Goal: Task Accomplishment & Management: Complete application form

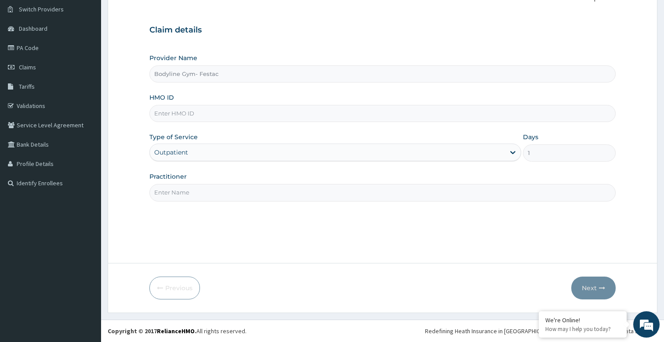
click at [237, 117] on input "HMO ID" at bounding box center [382, 113] width 467 height 17
type input "SPD/10007/C"
click at [301, 196] on input "Practitioner" at bounding box center [382, 192] width 467 height 17
type input "bodyline"
click at [604, 285] on icon "button" at bounding box center [602, 288] width 6 height 6
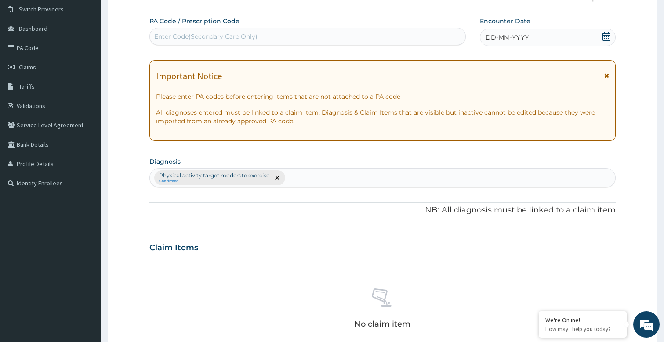
click at [500, 36] on span "DD-MM-YYYY" at bounding box center [508, 37] width 44 height 9
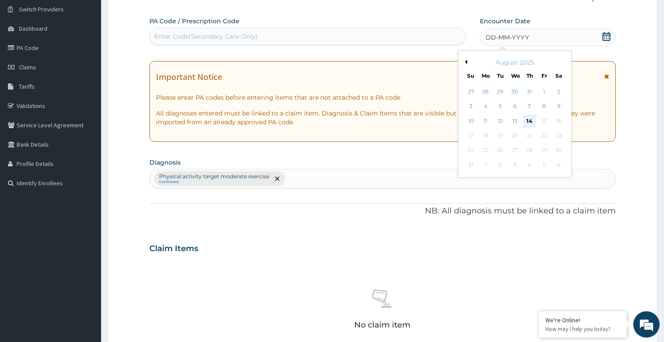
click at [528, 120] on div "14" at bounding box center [529, 121] width 13 height 13
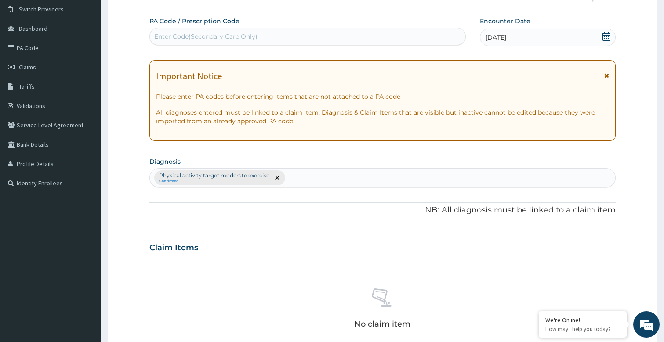
click at [264, 33] on div "Enter Code(Secondary Care Only)" at bounding box center [308, 36] width 316 height 14
type input "PA/40D6AF"
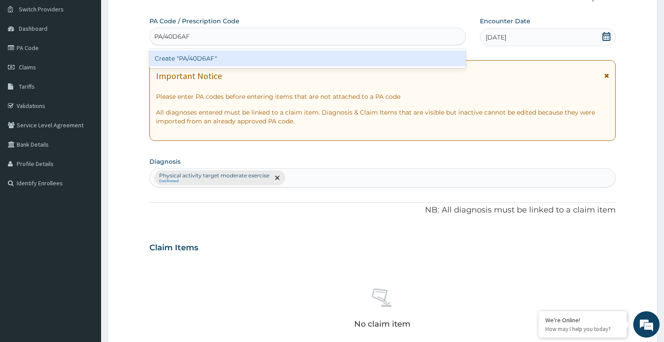
click at [249, 60] on div "Create "PA/40D6AF"" at bounding box center [307, 59] width 317 height 16
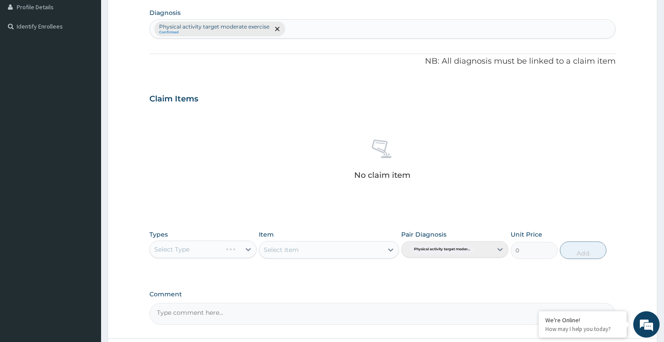
scroll to position [299, 0]
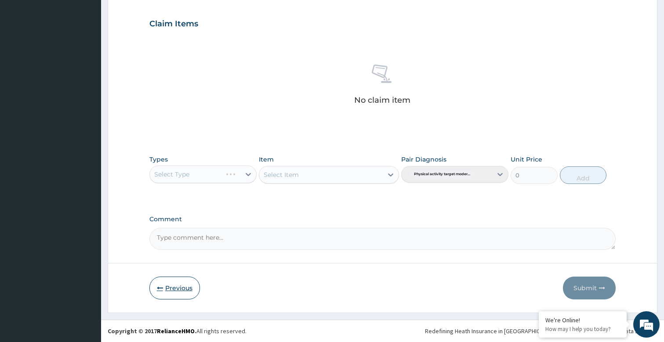
click at [155, 289] on button "Previous" at bounding box center [174, 288] width 51 height 23
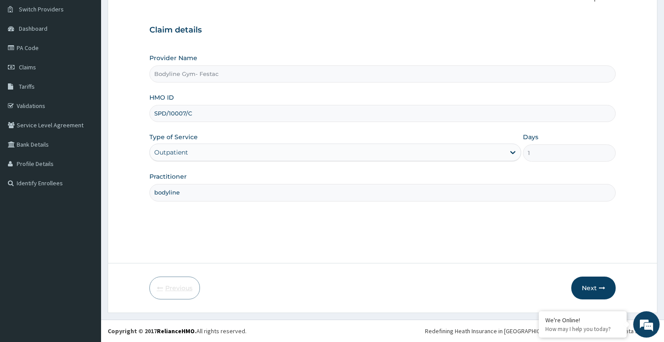
scroll to position [67, 0]
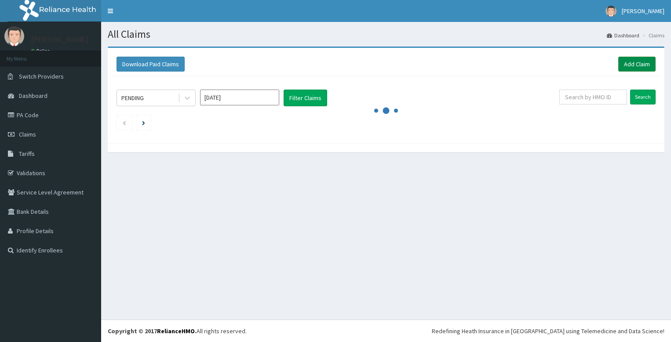
click at [628, 61] on link "Add Claim" at bounding box center [636, 64] width 37 height 15
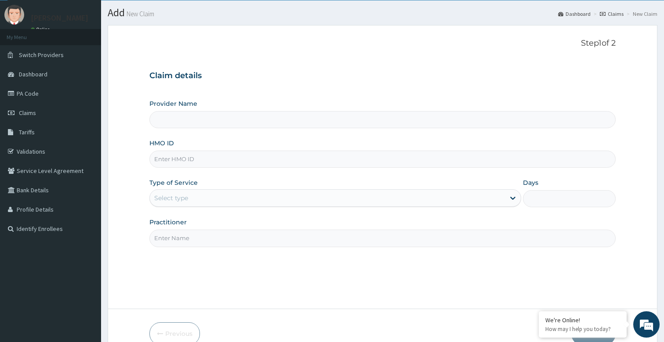
type input "Bodyline Gym- Festac"
type input "1"
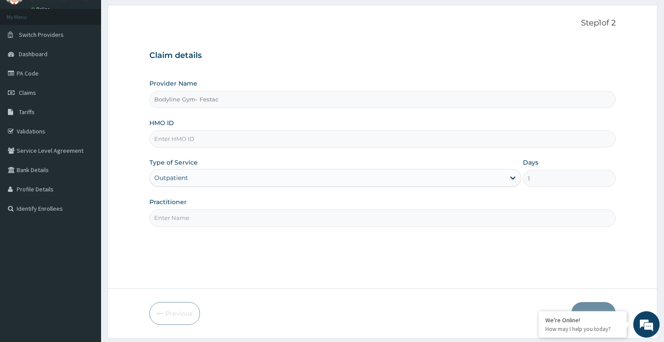
scroll to position [44, 0]
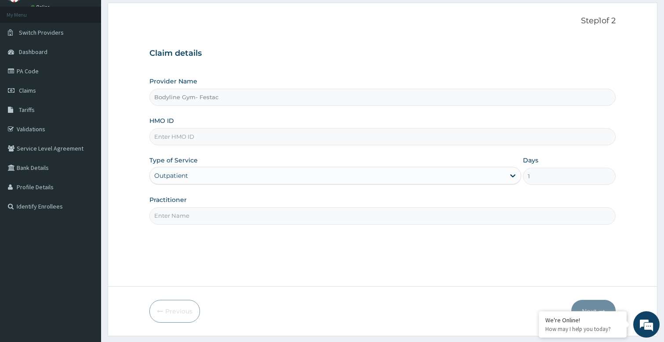
click at [200, 212] on input "Practitioner" at bounding box center [382, 215] width 467 height 17
type input "bodyline"
click at [195, 135] on input "HMO ID" at bounding box center [382, 136] width 467 height 17
type input "BUD/10059/A"
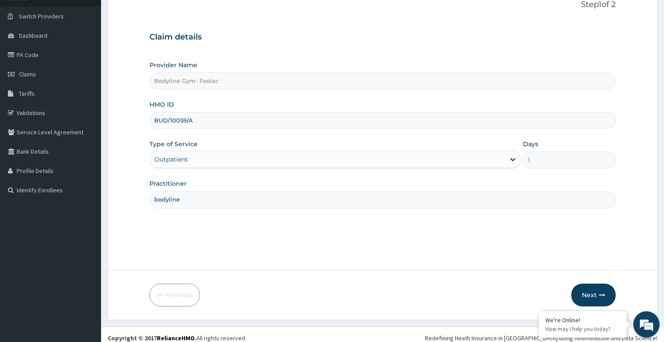
scroll to position [67, 0]
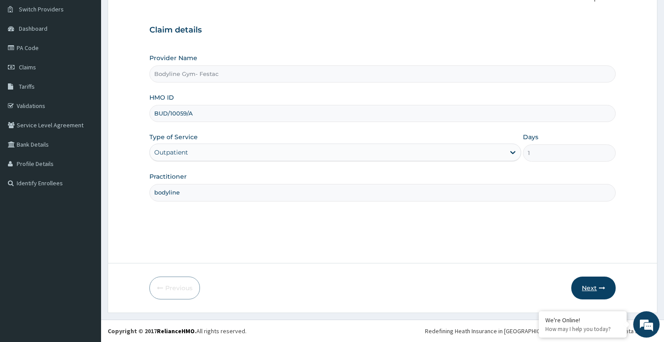
click at [590, 290] on button "Next" at bounding box center [593, 288] width 44 height 23
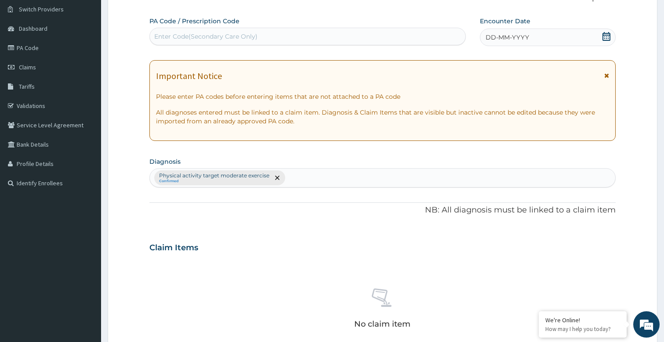
scroll to position [0, 0]
click at [493, 34] on span "DD-MM-YYYY" at bounding box center [508, 37] width 44 height 9
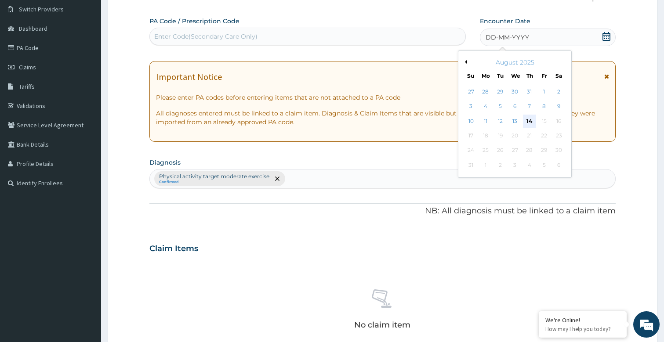
click at [530, 121] on div "14" at bounding box center [529, 121] width 13 height 13
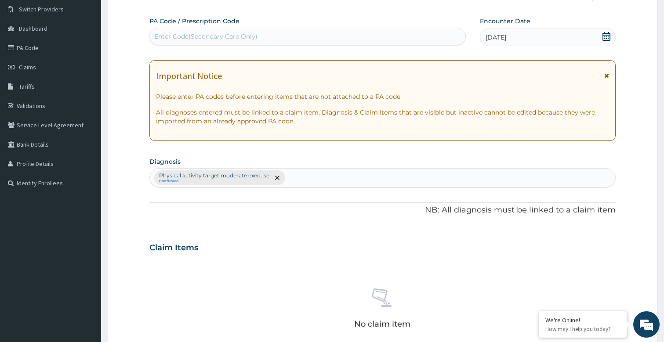
click at [184, 38] on div "Enter Code(Secondary Care Only)" at bounding box center [205, 36] width 103 height 9
click at [167, 36] on input "PA//3B0C33" at bounding box center [172, 36] width 37 height 9
type input "PA/3B0C33"
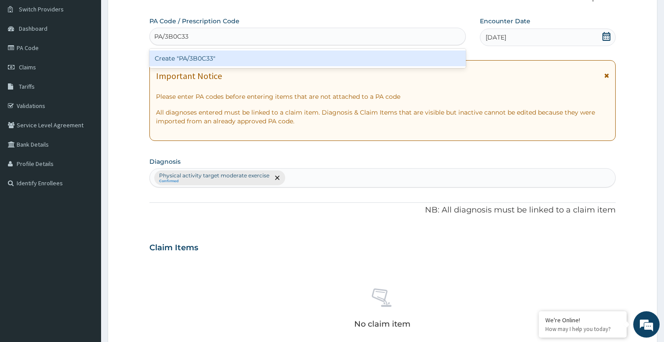
click at [196, 61] on div "Create "PA/3B0C33"" at bounding box center [307, 59] width 317 height 16
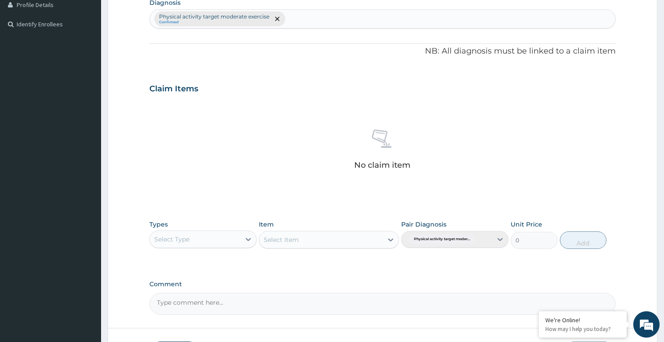
scroll to position [291, 0]
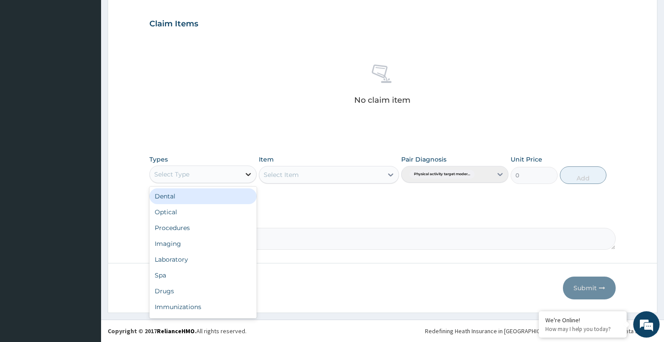
click at [240, 171] on div at bounding box center [248, 175] width 16 height 16
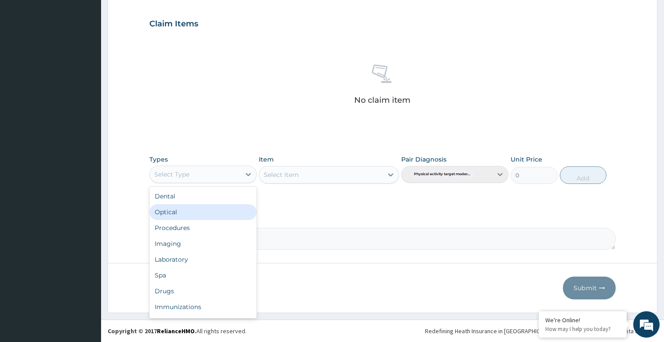
scroll to position [30, 0]
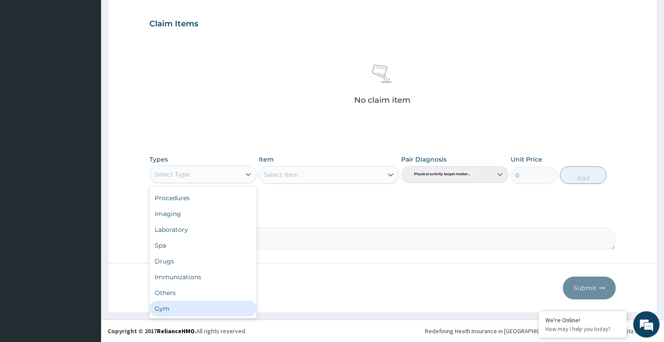
click at [161, 309] on div "Gym" at bounding box center [202, 309] width 107 height 16
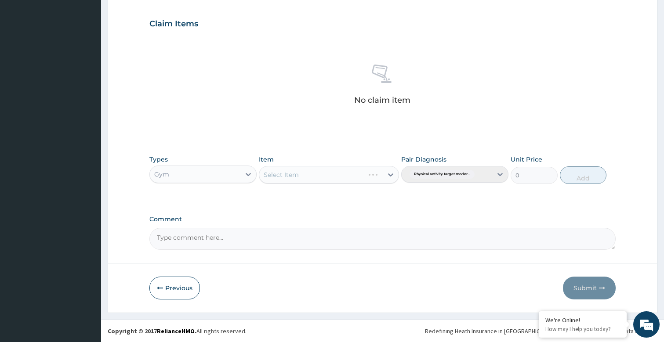
click at [388, 177] on div "Select Item" at bounding box center [329, 175] width 140 height 18
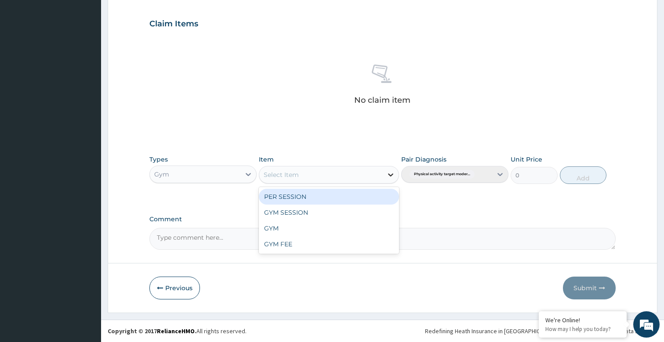
click at [388, 171] on icon at bounding box center [390, 175] width 9 height 9
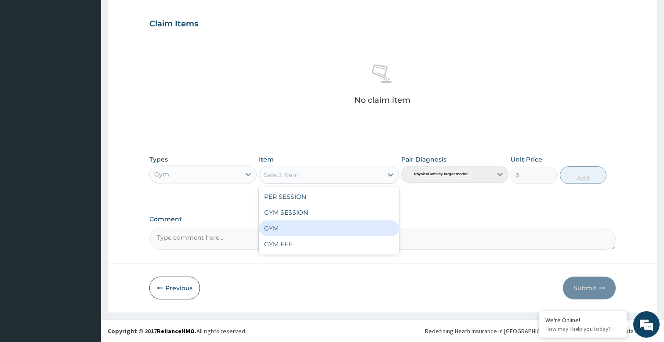
click at [287, 231] on div "GYM" at bounding box center [329, 229] width 140 height 16
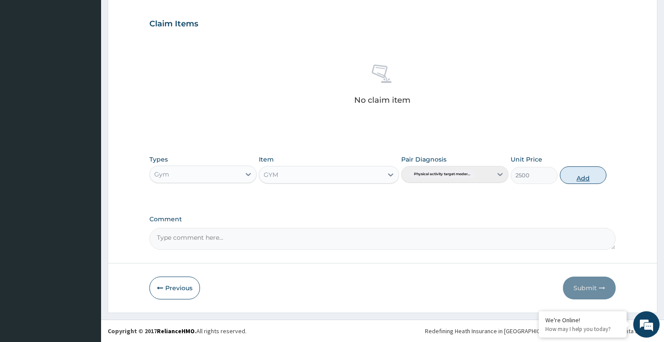
click at [593, 172] on button "Add" at bounding box center [583, 176] width 47 height 18
type input "0"
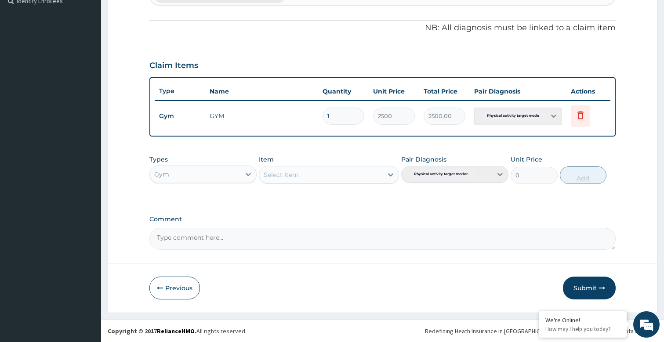
scroll to position [250, 0]
click at [596, 283] on button "Submit" at bounding box center [589, 288] width 53 height 23
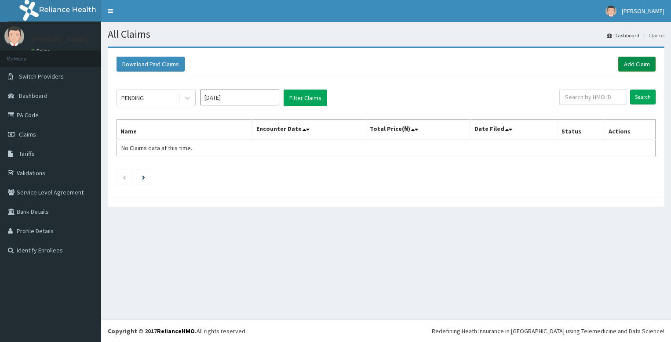
click at [633, 69] on link "Add Claim" at bounding box center [636, 64] width 37 height 15
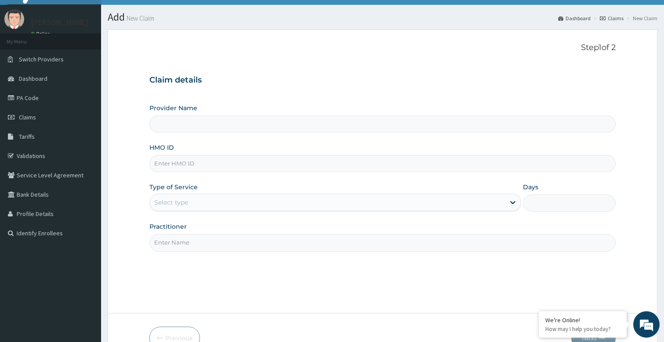
scroll to position [67, 0]
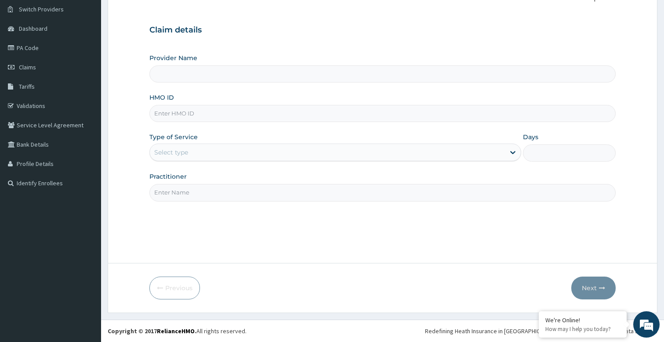
type input "Bodyline Gym- Festac"
type input "1"
click at [177, 180] on label "Practitioner" at bounding box center [167, 176] width 37 height 9
click at [177, 184] on input "Practitioner" at bounding box center [382, 192] width 467 height 17
click at [177, 189] on input "Practitioner" at bounding box center [382, 192] width 467 height 17
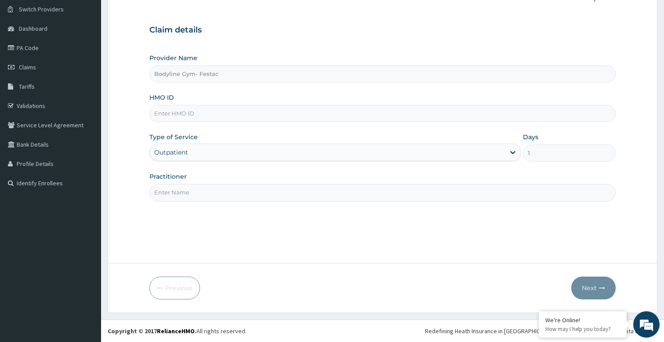
type input "bodyline"
click at [193, 115] on input "HMO ID" at bounding box center [382, 113] width 467 height 17
type input "SPD/10007/C"
click at [586, 287] on button "Next" at bounding box center [593, 288] width 44 height 23
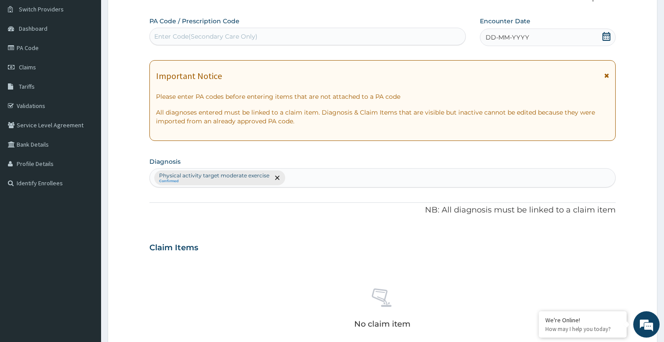
click at [511, 39] on span "DD-MM-YYYY" at bounding box center [508, 37] width 44 height 9
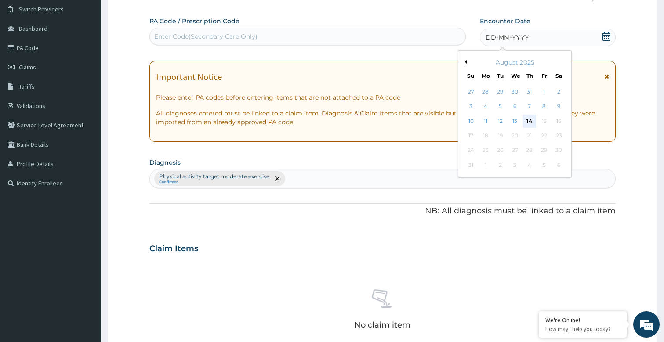
click at [529, 118] on div "14" at bounding box center [529, 121] width 13 height 13
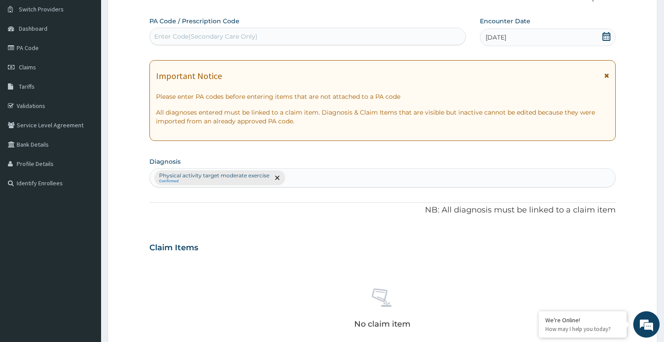
click at [214, 37] on div "Enter Code(Secondary Care Only)" at bounding box center [205, 36] width 103 height 9
type input "PA/40D6A7"
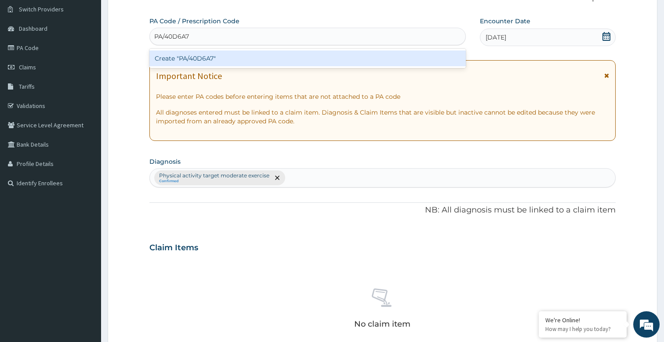
click at [215, 64] on div "Create "PA/40D6A7"" at bounding box center [307, 59] width 317 height 16
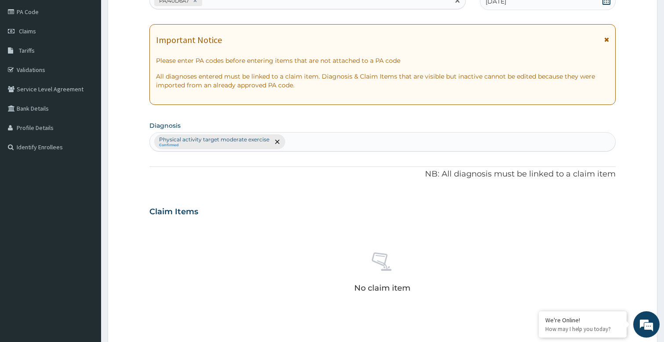
scroll to position [291, 0]
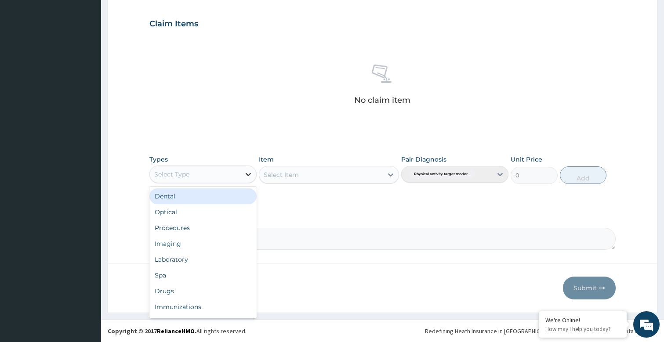
click at [246, 171] on icon at bounding box center [248, 174] width 9 height 9
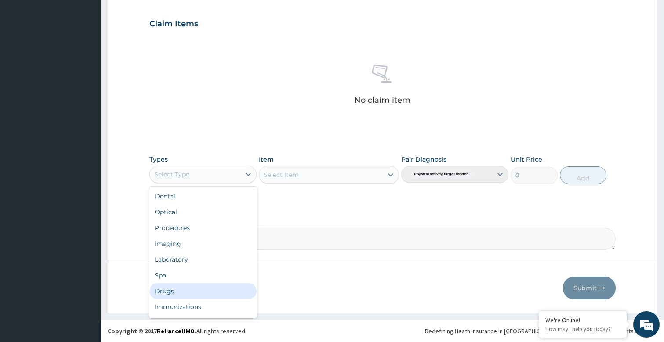
scroll to position [30, 0]
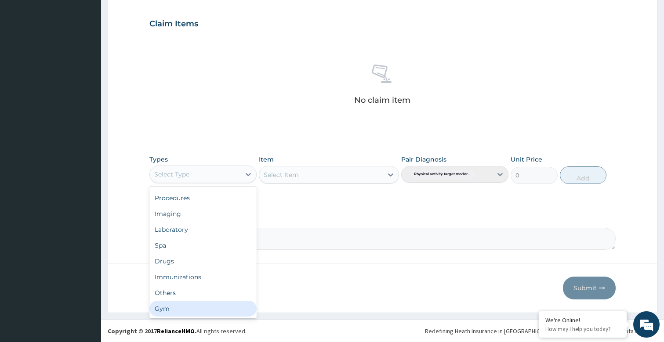
click at [162, 309] on div "Gym" at bounding box center [202, 309] width 107 height 16
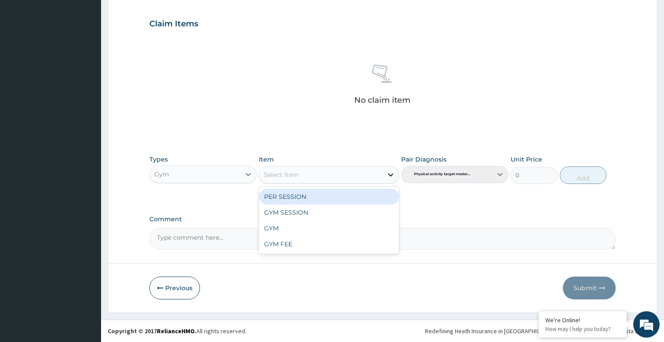
click at [386, 174] on icon at bounding box center [390, 175] width 9 height 9
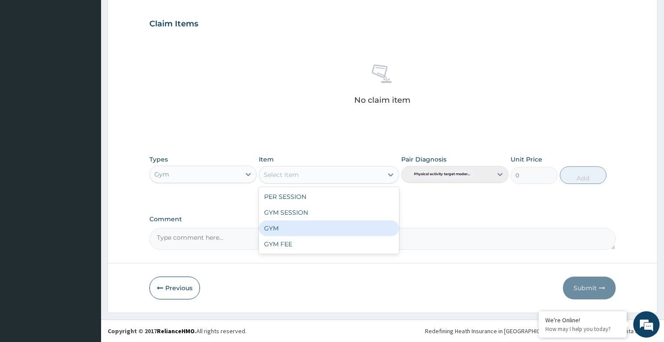
click at [293, 235] on div "GYM" at bounding box center [329, 229] width 140 height 16
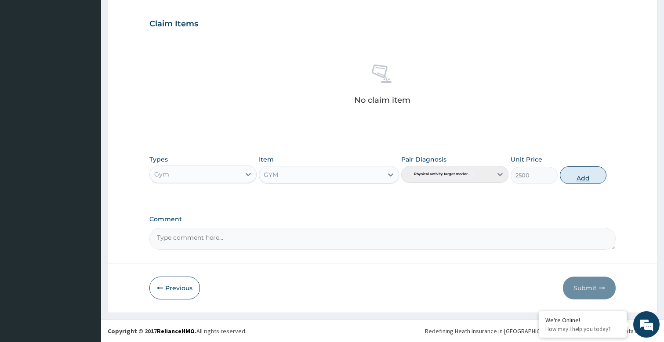
click at [586, 180] on button "Add" at bounding box center [583, 176] width 47 height 18
type input "0"
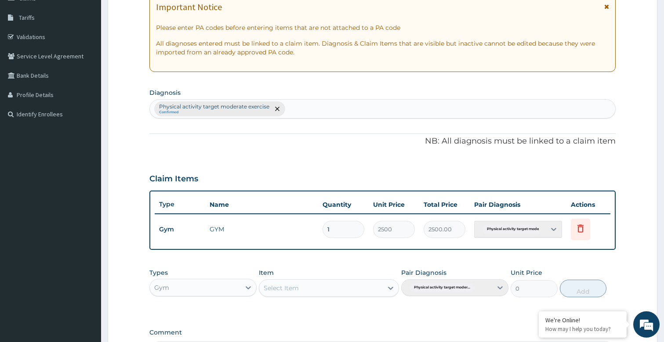
scroll to position [206, 0]
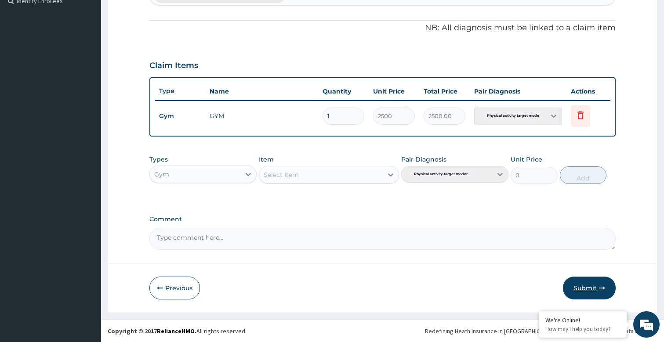
click at [582, 286] on button "Submit" at bounding box center [589, 288] width 53 height 23
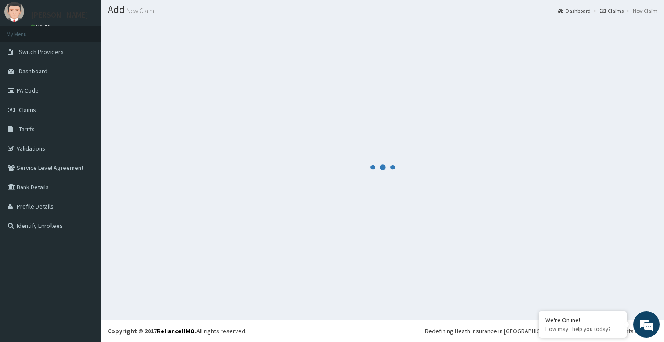
scroll to position [250, 0]
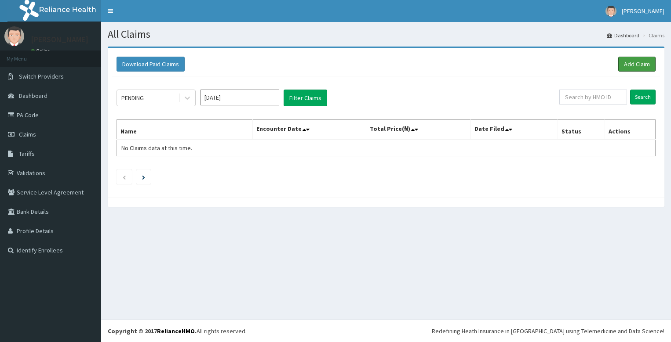
click at [644, 62] on link "Add Claim" at bounding box center [636, 64] width 37 height 15
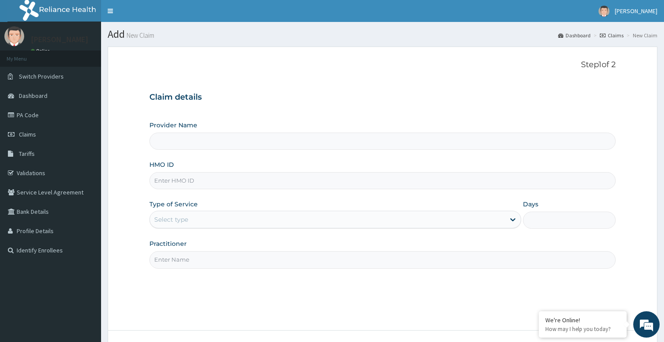
type input "Bodyline Gym- Festac"
type input "1"
click at [228, 268] on input "Practitioner" at bounding box center [382, 259] width 467 height 17
type input "bodyline"
click at [212, 186] on input "HMO ID" at bounding box center [382, 180] width 467 height 17
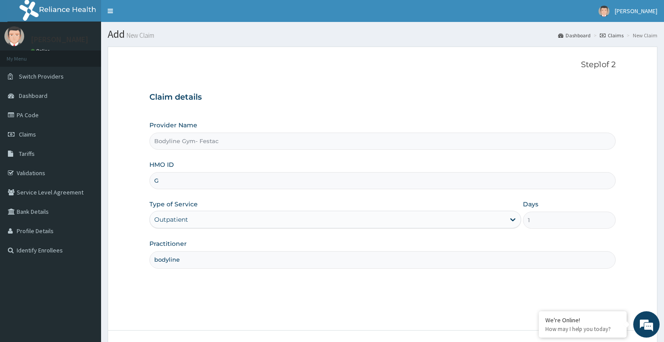
type input "GCE/10042/A"
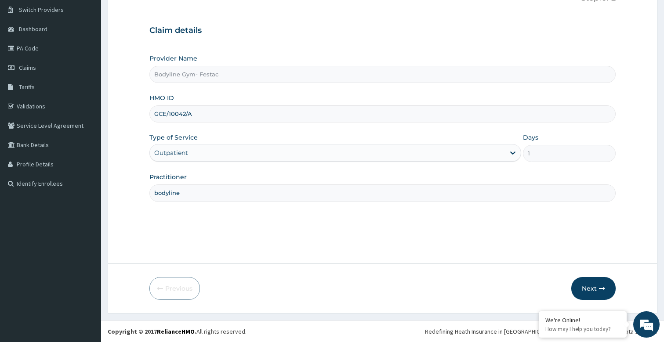
scroll to position [67, 0]
click at [609, 290] on button "Next" at bounding box center [593, 288] width 44 height 23
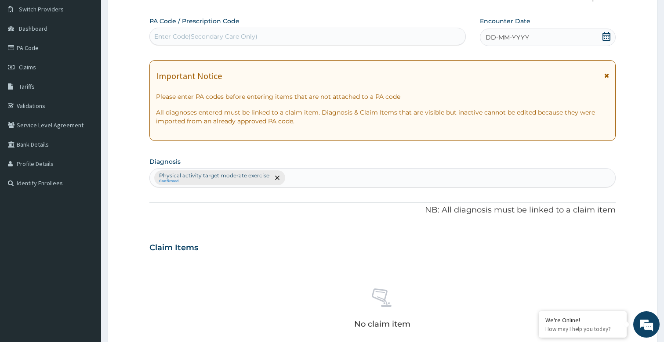
click at [520, 36] on span "DD-MM-YYYY" at bounding box center [508, 37] width 44 height 9
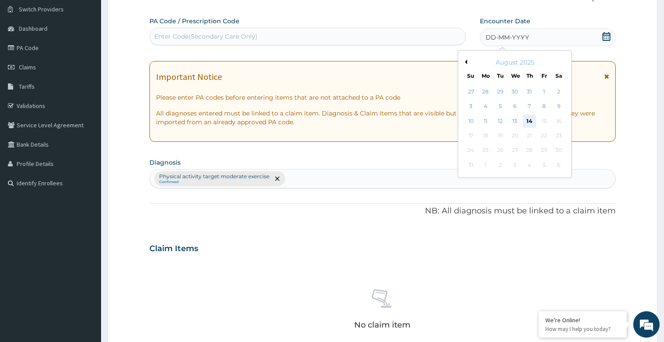
click at [533, 124] on div "14" at bounding box center [529, 121] width 13 height 13
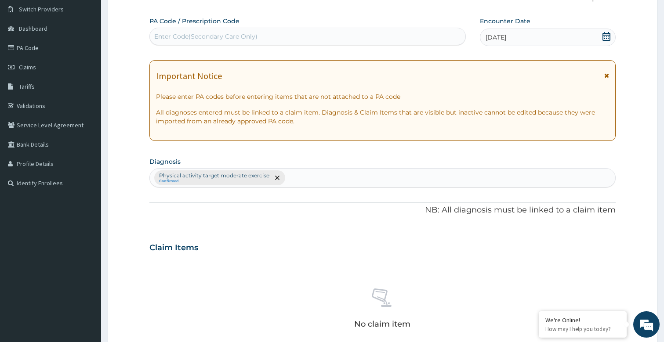
click at [298, 32] on div "Enter Code(Secondary Care Only)" at bounding box center [308, 36] width 316 height 14
type input "PA/FAD854"
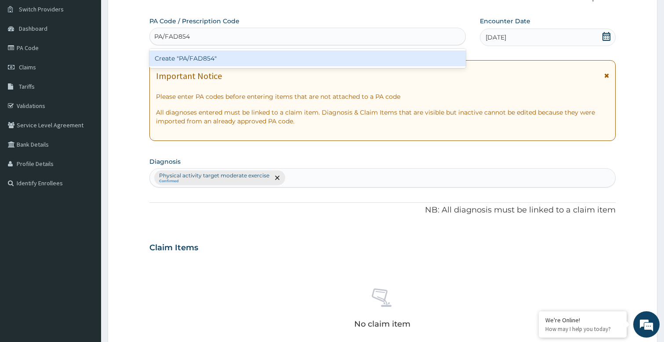
click at [298, 55] on div "Create "PA/FAD854"" at bounding box center [307, 59] width 317 height 16
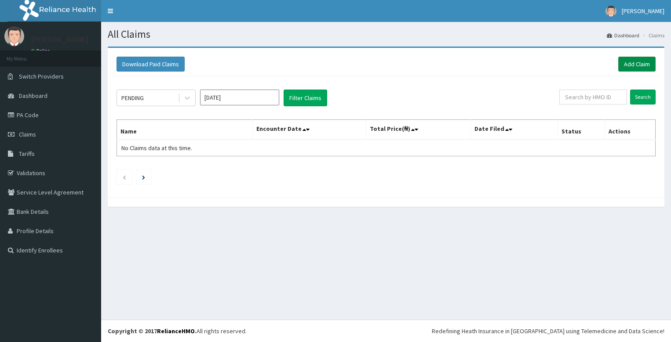
click at [627, 68] on link "Add Claim" at bounding box center [636, 64] width 37 height 15
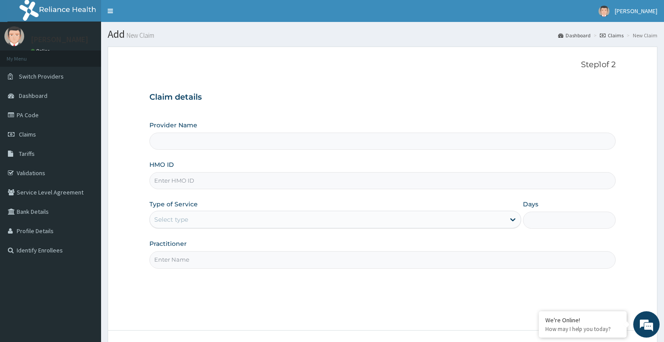
type input "Bodyline Gym- Festac"
type input "1"
click at [219, 258] on input "Practitioner" at bounding box center [382, 259] width 467 height 17
type input "bodyline"
click at [254, 182] on input "HMO ID" at bounding box center [382, 180] width 467 height 17
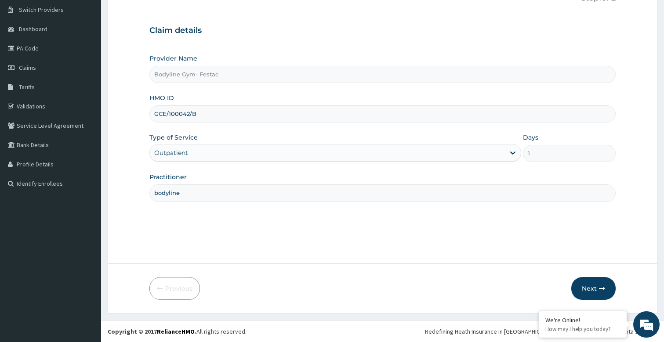
scroll to position [67, 0]
type input "GCE/100042/B"
click at [608, 294] on button "Next" at bounding box center [593, 288] width 44 height 23
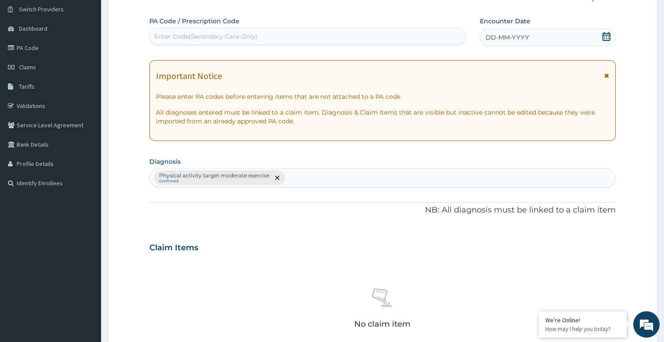
click at [527, 36] on span "DD-MM-YYYY" at bounding box center [508, 37] width 44 height 9
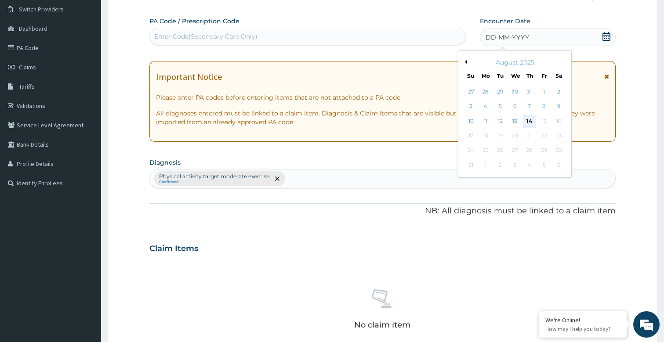
click at [526, 122] on div "14" at bounding box center [529, 121] width 13 height 13
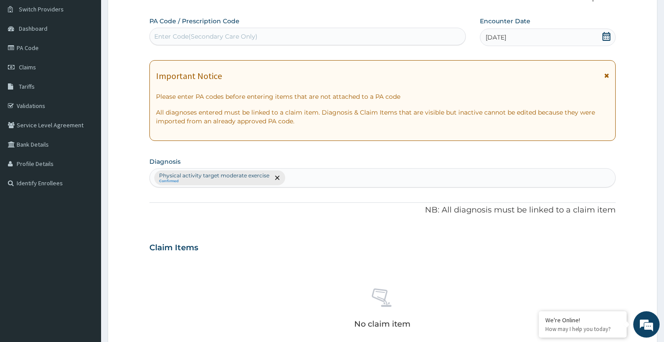
click at [298, 37] on div "Enter Code(Secondary Care Only)" at bounding box center [308, 36] width 316 height 14
type input "PA/01E35C"
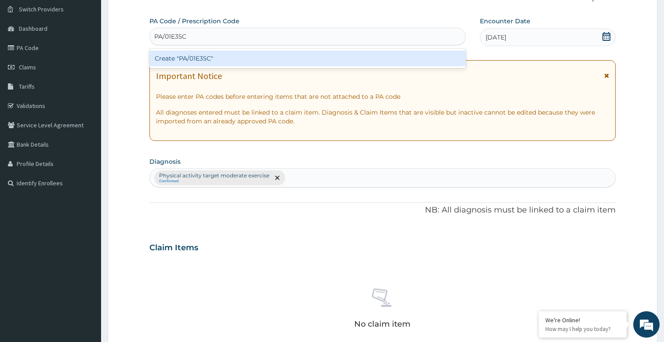
click at [305, 55] on div "Create "PA/01E35C"" at bounding box center [307, 59] width 317 height 16
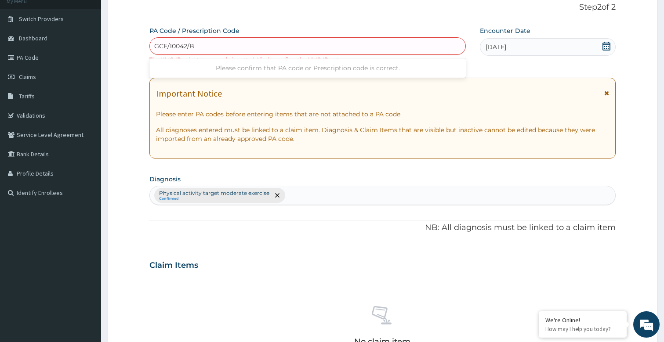
scroll to position [50, 0]
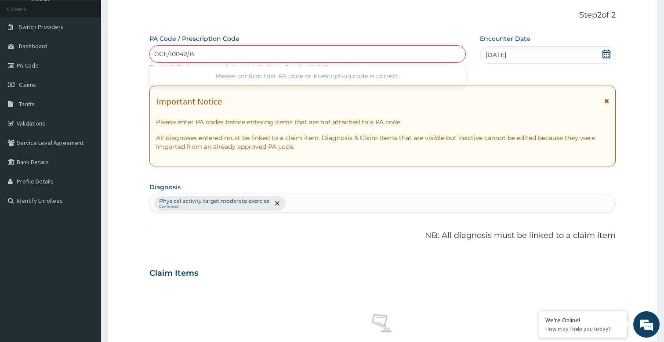
type input "GCE/10042/B"
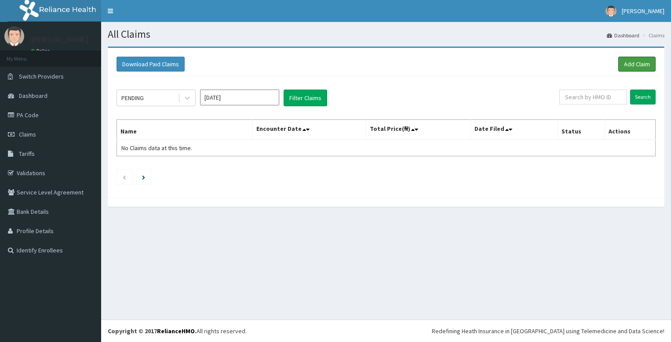
click at [632, 70] on link "Add Claim" at bounding box center [636, 64] width 37 height 15
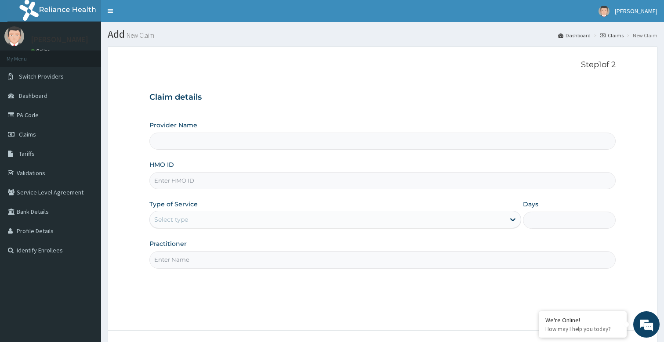
type input "Bodyline Gym- Festac"
type input "1"
type input "bodyline"
click at [215, 182] on input "HMO ID" at bounding box center [382, 180] width 467 height 17
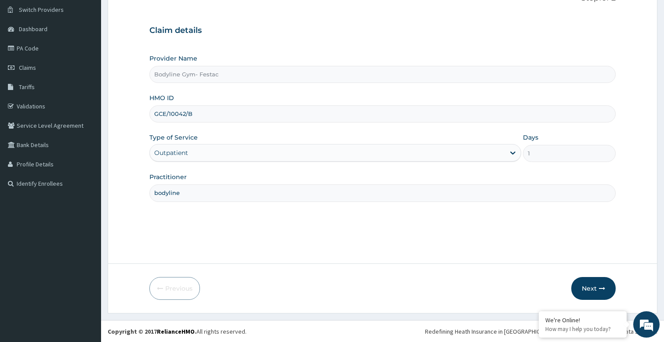
scroll to position [67, 0]
type input "GCE/10042/B"
click at [605, 293] on button "Next" at bounding box center [593, 288] width 44 height 23
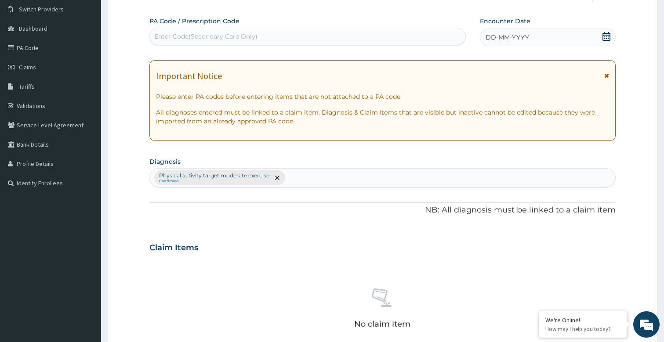
click at [294, 34] on div "Enter Code(Secondary Care Only)" at bounding box center [308, 36] width 316 height 14
type input "PA/O1E35C"
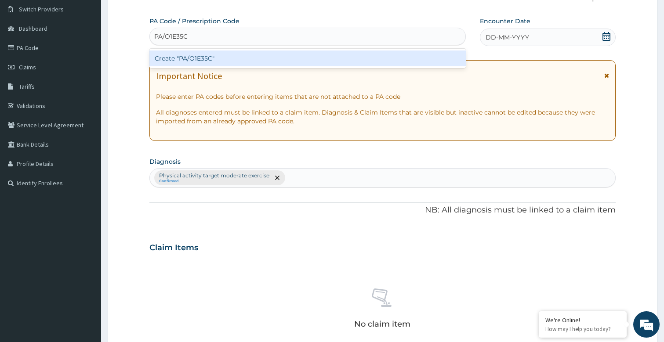
click at [290, 66] on div "Create "PA/O1E35C"" at bounding box center [307, 59] width 317 height 16
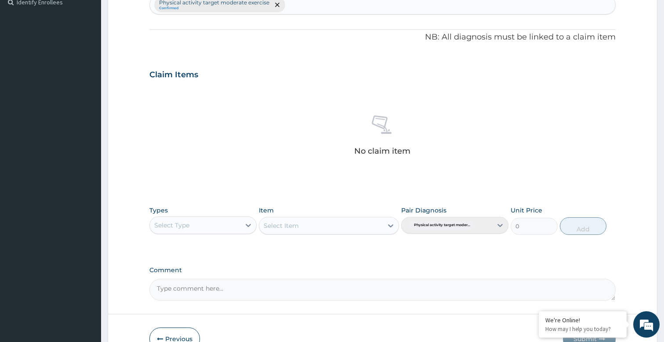
scroll to position [299, 0]
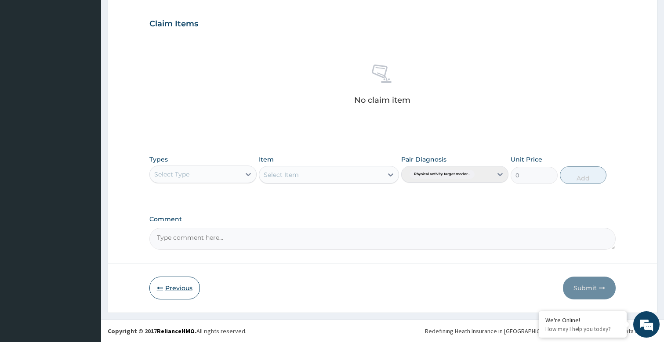
click at [155, 286] on button "Previous" at bounding box center [174, 288] width 51 height 23
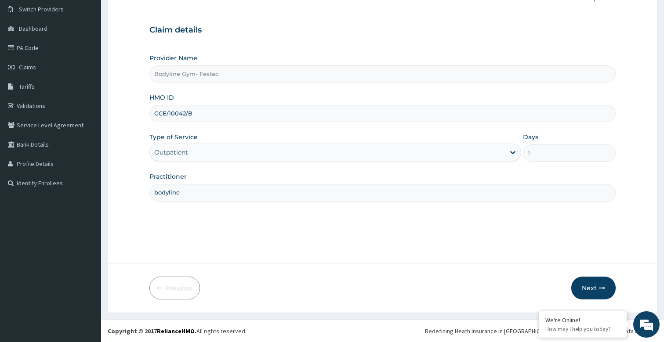
scroll to position [67, 0]
click at [580, 288] on button "Next" at bounding box center [593, 288] width 44 height 23
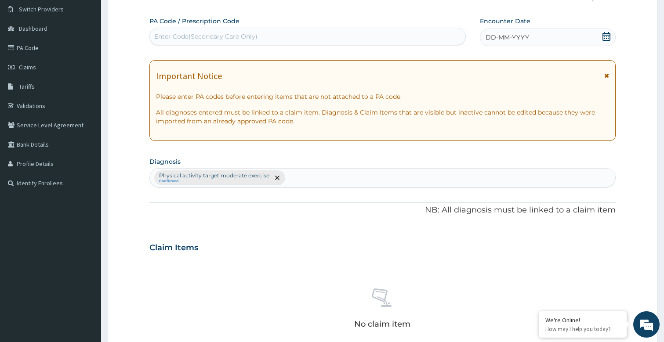
click at [518, 33] on div "DD-MM-YYYY" at bounding box center [548, 38] width 136 height 18
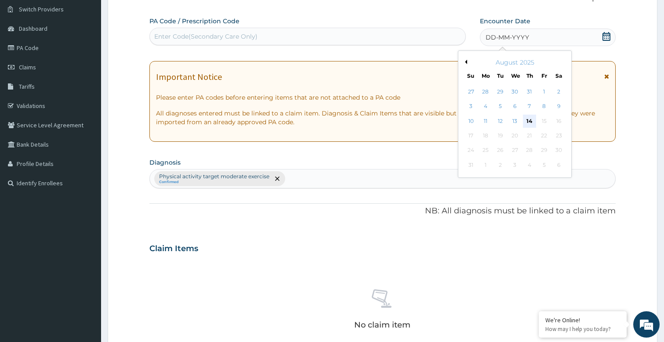
click at [531, 118] on div "14" at bounding box center [529, 121] width 13 height 13
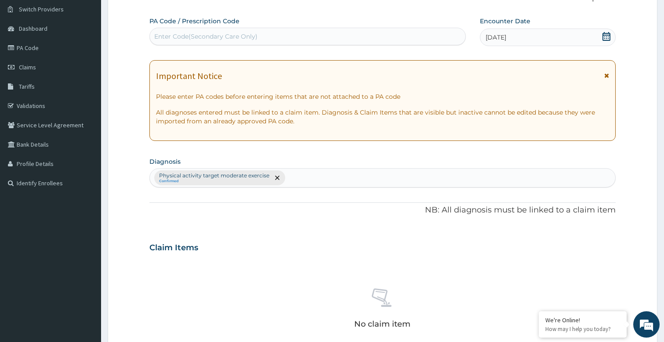
click at [202, 35] on div "Enter Code(Secondary Care Only)" at bounding box center [205, 36] width 103 height 9
type input "PA/01E35C"
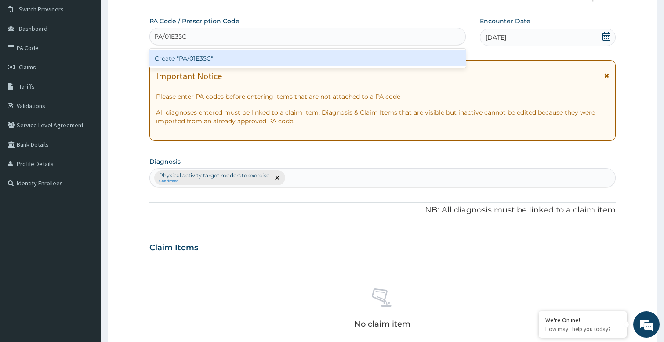
click at [196, 60] on div "Create "PA/01E35C"" at bounding box center [307, 59] width 317 height 16
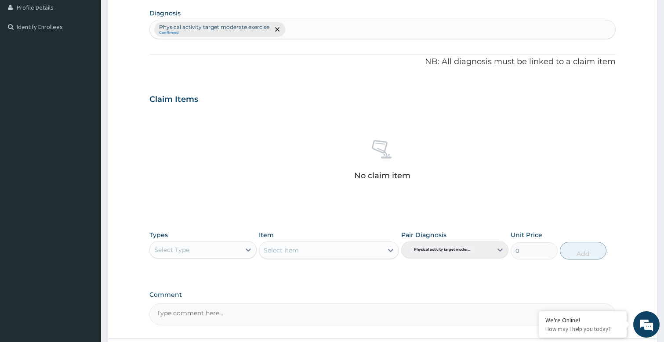
scroll to position [299, 0]
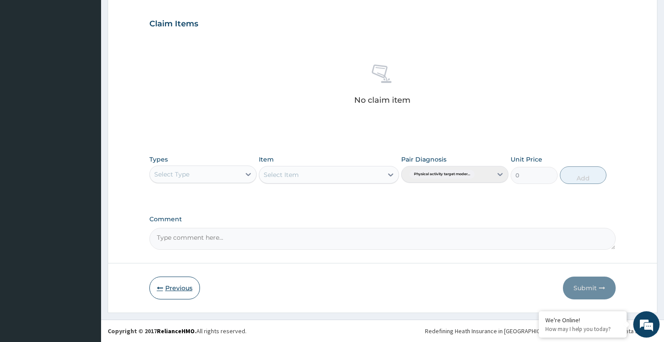
click at [167, 290] on button "Previous" at bounding box center [174, 288] width 51 height 23
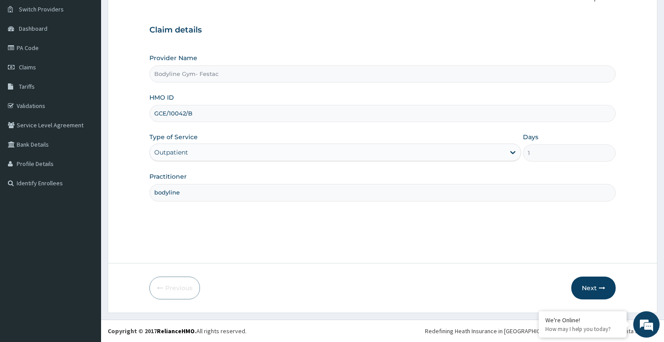
click at [204, 118] on input "GCE/10042/B" at bounding box center [382, 113] width 467 height 17
click at [211, 117] on input "GCE/10042/" at bounding box center [382, 113] width 467 height 17
type input "GCE/10042/A"
click at [599, 287] on button "Next" at bounding box center [593, 288] width 44 height 23
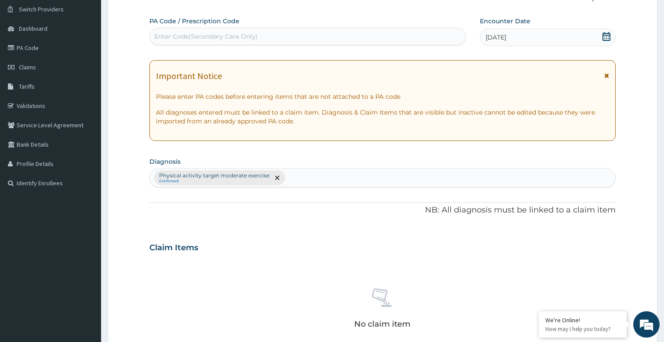
click at [222, 36] on div "Enter Code(Secondary Care Only)" at bounding box center [205, 36] width 103 height 9
type input "PA/01E35C"
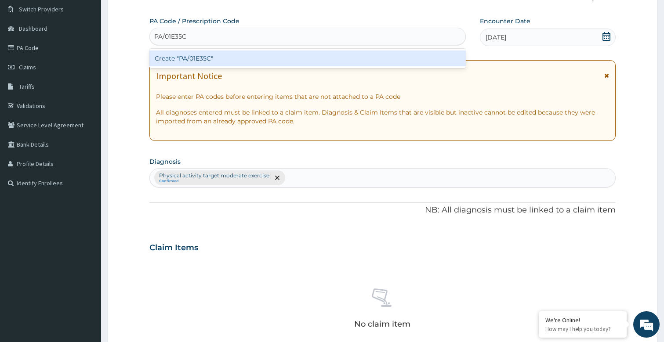
click at [214, 63] on div "Create "PA/01E35C"" at bounding box center [307, 59] width 317 height 16
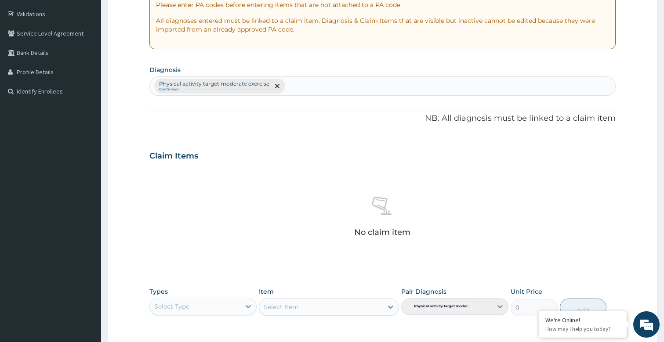
scroll to position [243, 0]
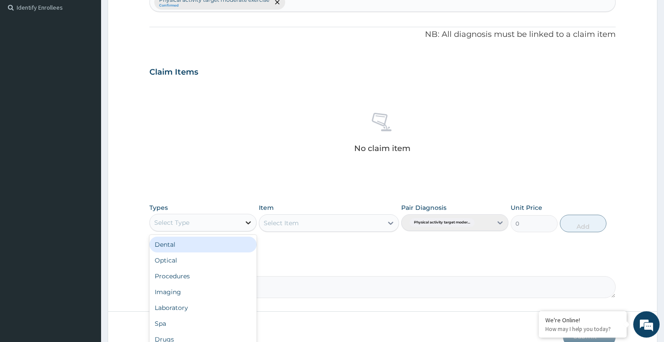
click at [246, 221] on icon at bounding box center [248, 222] width 9 height 9
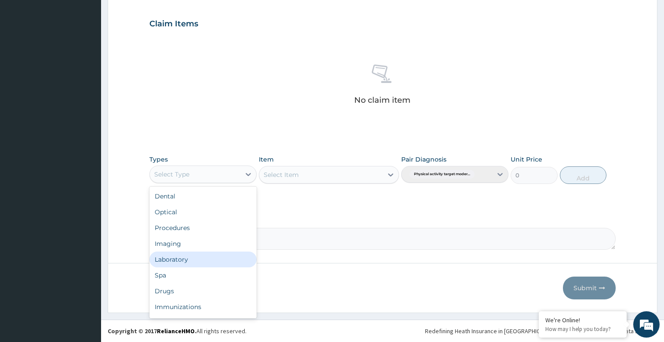
scroll to position [30, 0]
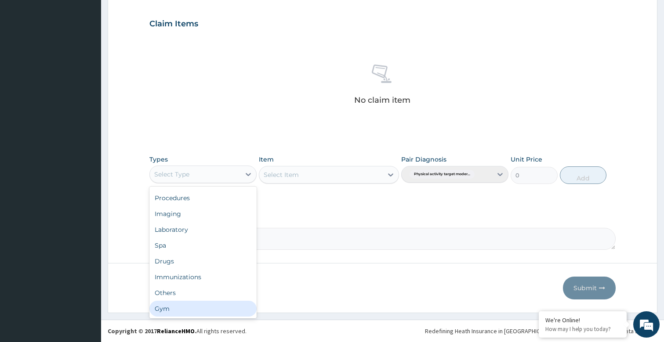
click at [165, 309] on div "Gym" at bounding box center [202, 309] width 107 height 16
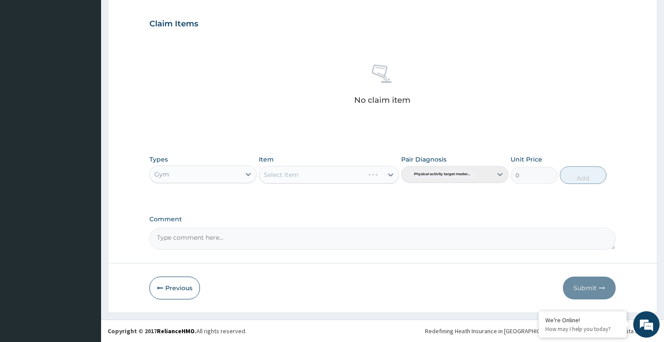
click at [389, 173] on div "Select Item" at bounding box center [329, 175] width 140 height 18
click at [389, 173] on icon at bounding box center [390, 175] width 9 height 9
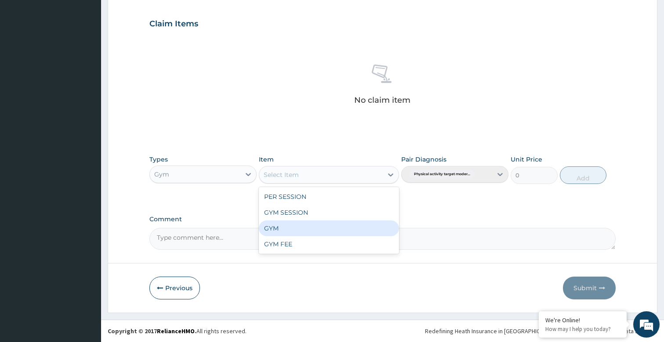
click at [281, 231] on div "GYM" at bounding box center [329, 229] width 140 height 16
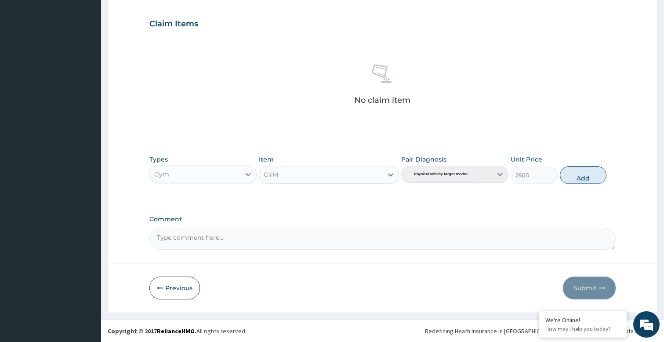
click at [577, 178] on button "Add" at bounding box center [583, 176] width 47 height 18
type input "0"
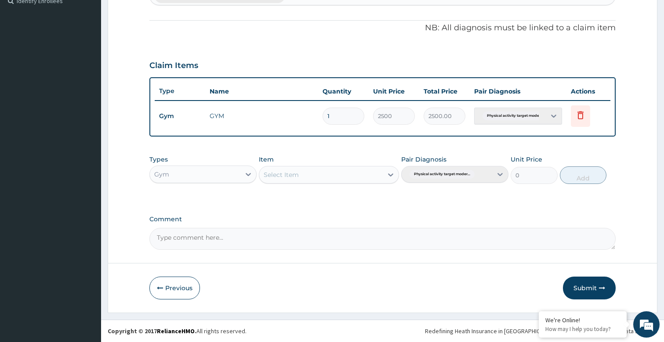
click at [595, 300] on form "Step 2 of 2 PA Code / Prescription Code PA/01E35C Encounter Date 14-08-2025 Imp…" at bounding box center [383, 55] width 550 height 516
click at [593, 291] on button "Submit" at bounding box center [589, 288] width 53 height 23
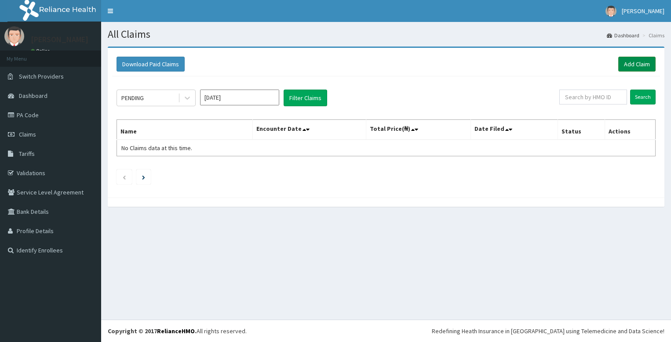
click at [636, 62] on link "Add Claim" at bounding box center [636, 64] width 37 height 15
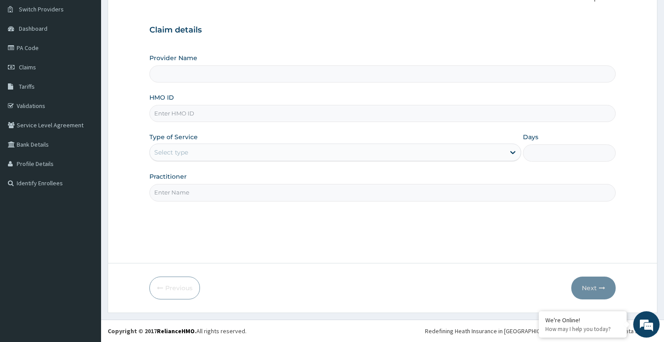
type input "Bodyline Gym- Festac"
type input "1"
click at [185, 198] on input "Practitioner" at bounding box center [382, 192] width 467 height 17
type input "bodyline"
click at [172, 106] on input "HMO ID" at bounding box center [382, 113] width 467 height 17
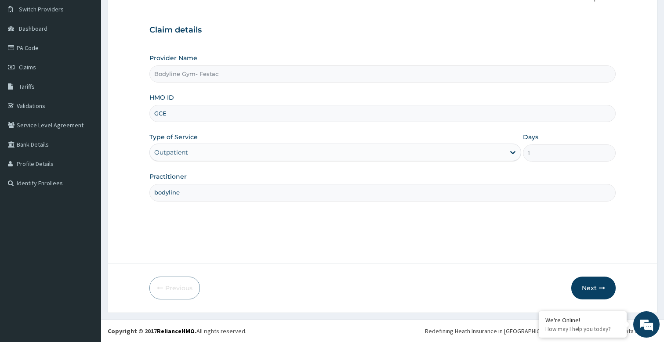
type input "GCE/10042/B"
click at [593, 284] on button "Next" at bounding box center [593, 288] width 44 height 23
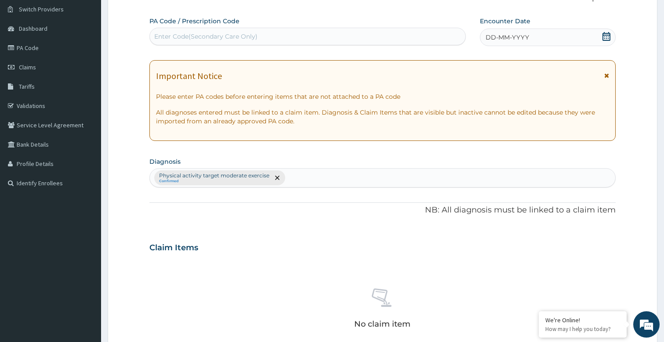
click at [181, 38] on div "Enter Code(Secondary Care Only)" at bounding box center [205, 36] width 103 height 9
type input "PA/FAD854"
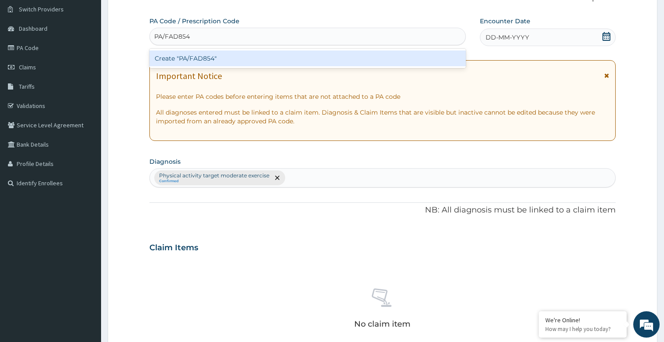
click at [222, 59] on div "Create "PA/FAD854"" at bounding box center [307, 59] width 317 height 16
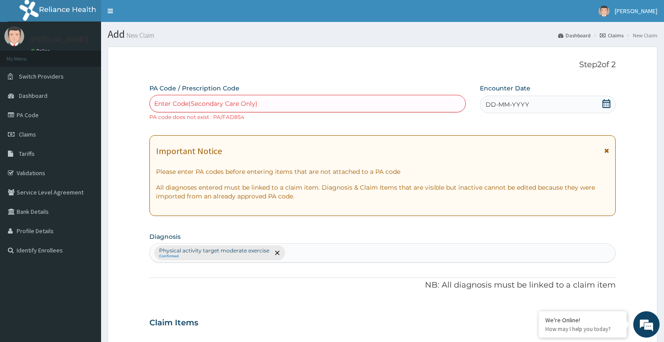
click at [503, 103] on span "DD-MM-YYYY" at bounding box center [508, 104] width 44 height 9
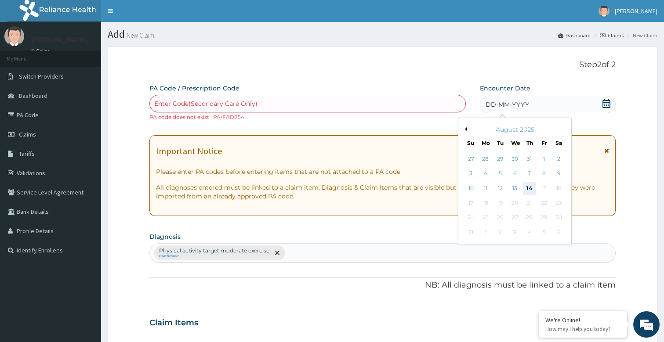
click at [529, 191] on div "14" at bounding box center [529, 188] width 13 height 13
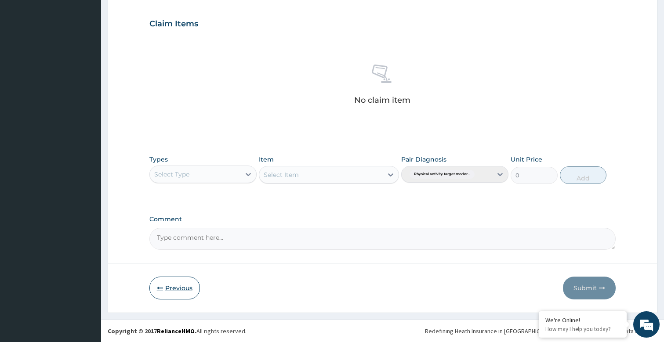
click at [160, 291] on icon "button" at bounding box center [160, 288] width 6 height 6
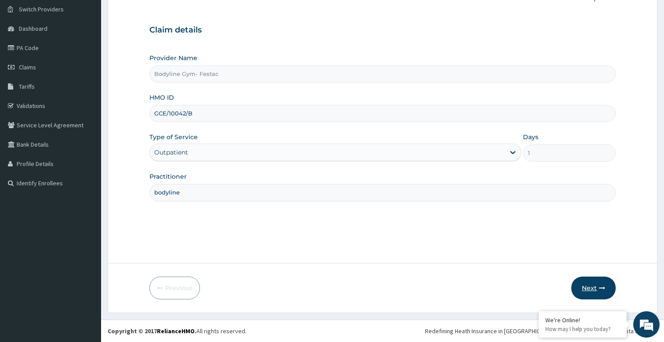
click at [589, 286] on button "Next" at bounding box center [593, 288] width 44 height 23
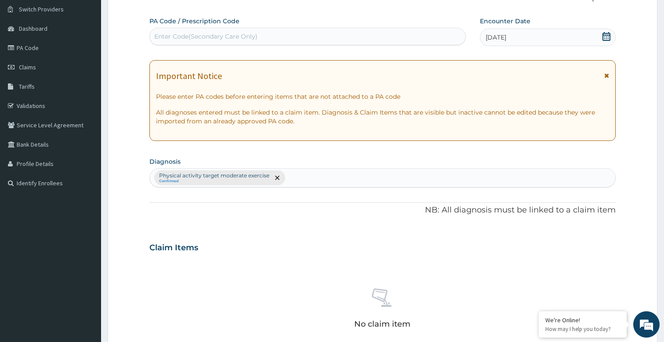
click at [192, 33] on div "Enter Code(Secondary Care Only)" at bounding box center [205, 36] width 103 height 9
type input "PA/7AD854"
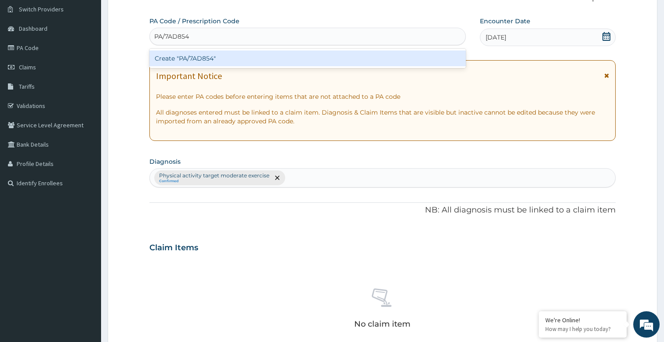
click at [214, 58] on div "Create "PA/7AD854"" at bounding box center [307, 59] width 317 height 16
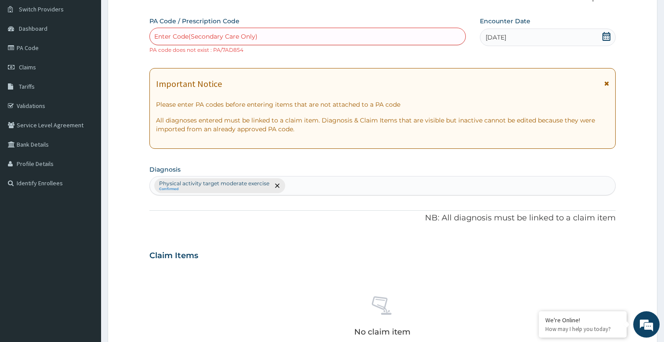
click at [258, 40] on div "Enter Code(Secondary Care Only)" at bounding box center [308, 36] width 316 height 14
type input "PA/FAD854"
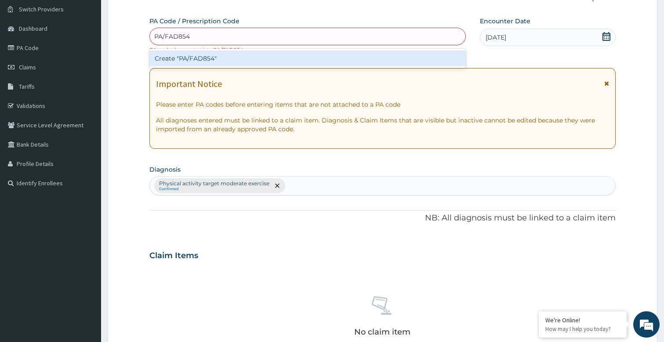
click at [232, 58] on div "Create "PA/FAD854"" at bounding box center [307, 59] width 317 height 16
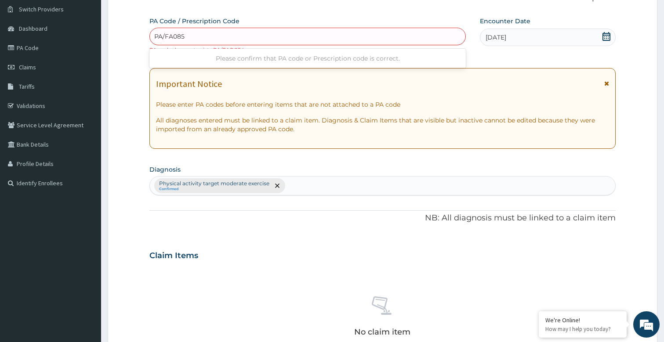
type input "PA/FA0854"
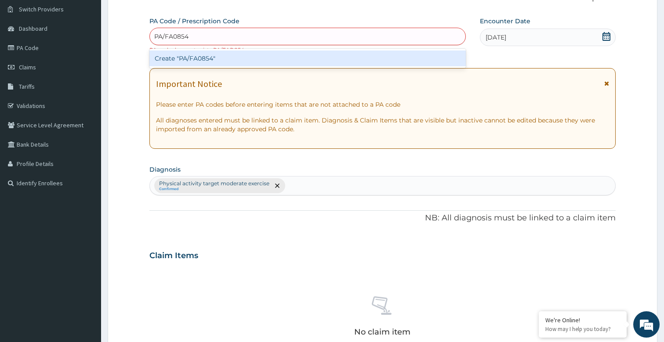
click at [236, 62] on div "Create "PA/FA0854"" at bounding box center [307, 59] width 317 height 16
